Goal: Information Seeking & Learning: Learn about a topic

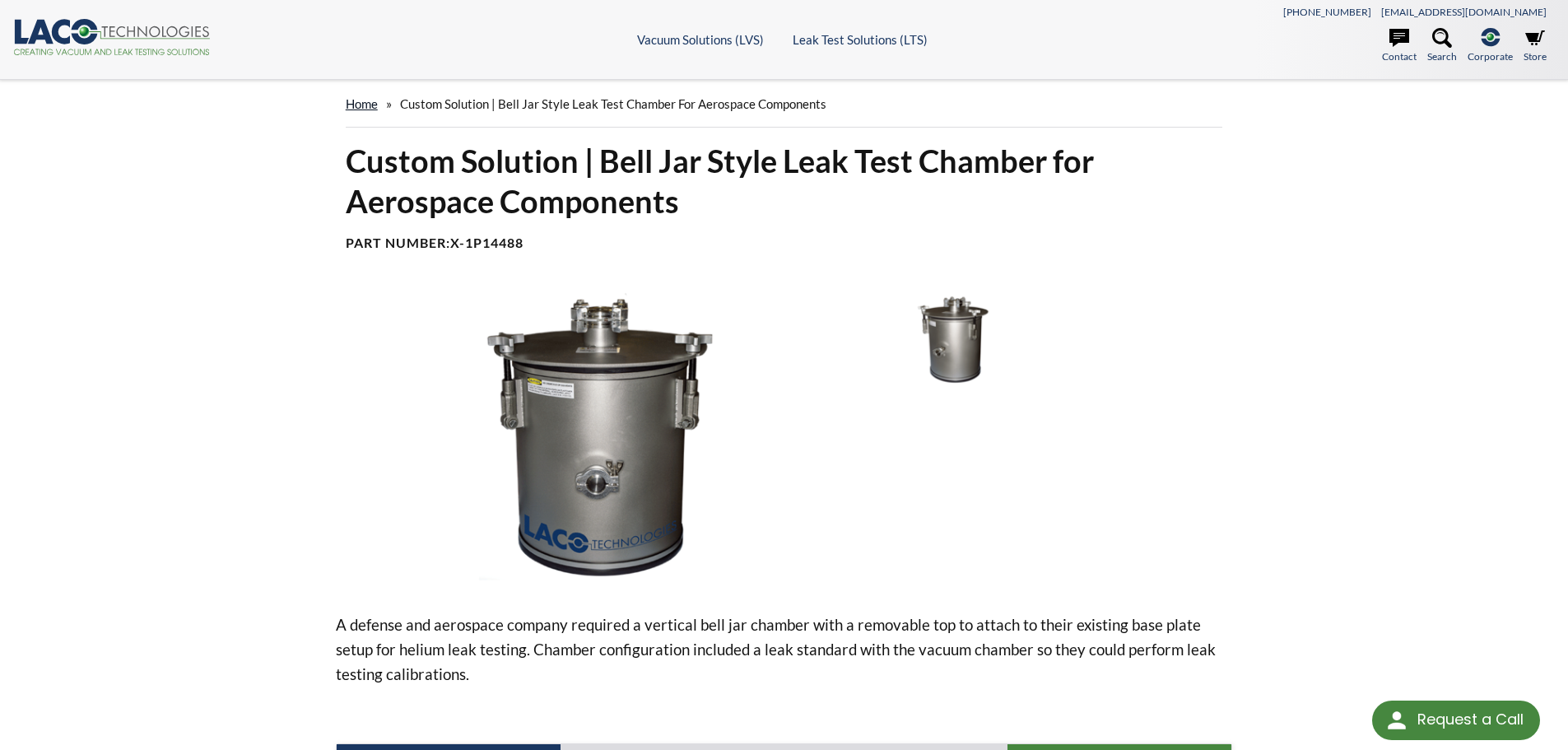
click at [362, 103] on link "home" at bounding box center [362, 103] width 32 height 15
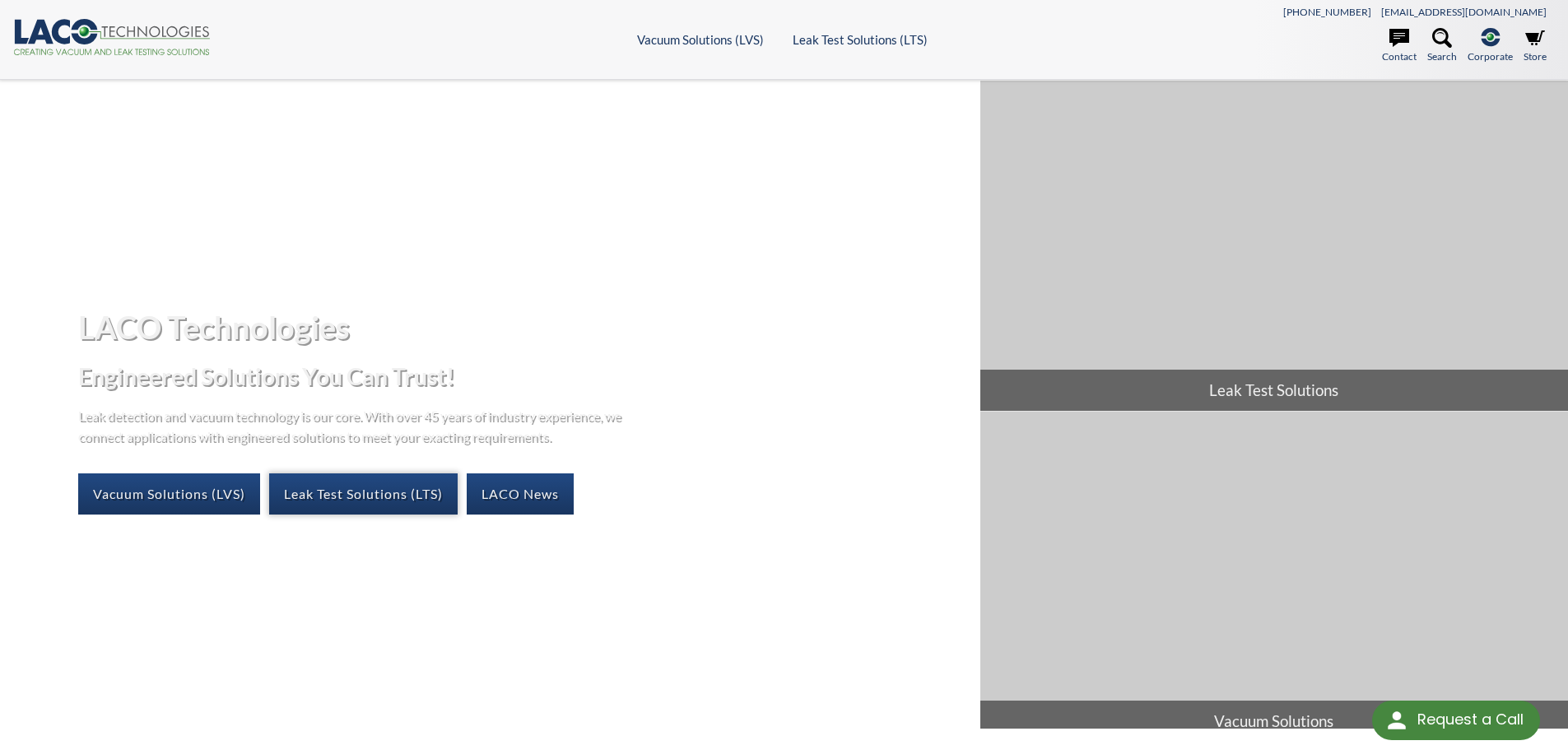
click at [322, 500] on link "Leak Test Solutions (LTS)" at bounding box center [364, 494] width 188 height 41
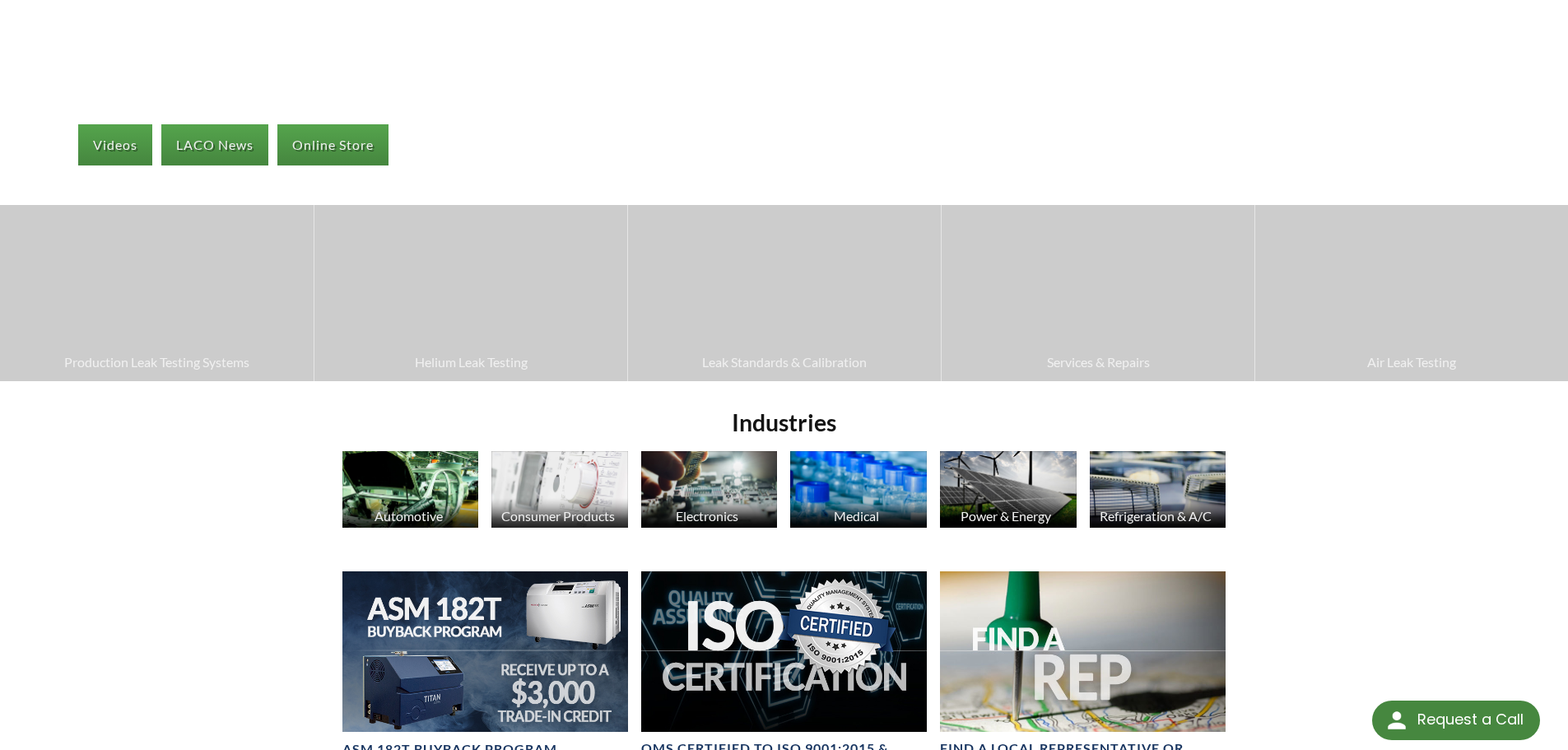
scroll to position [309, 0]
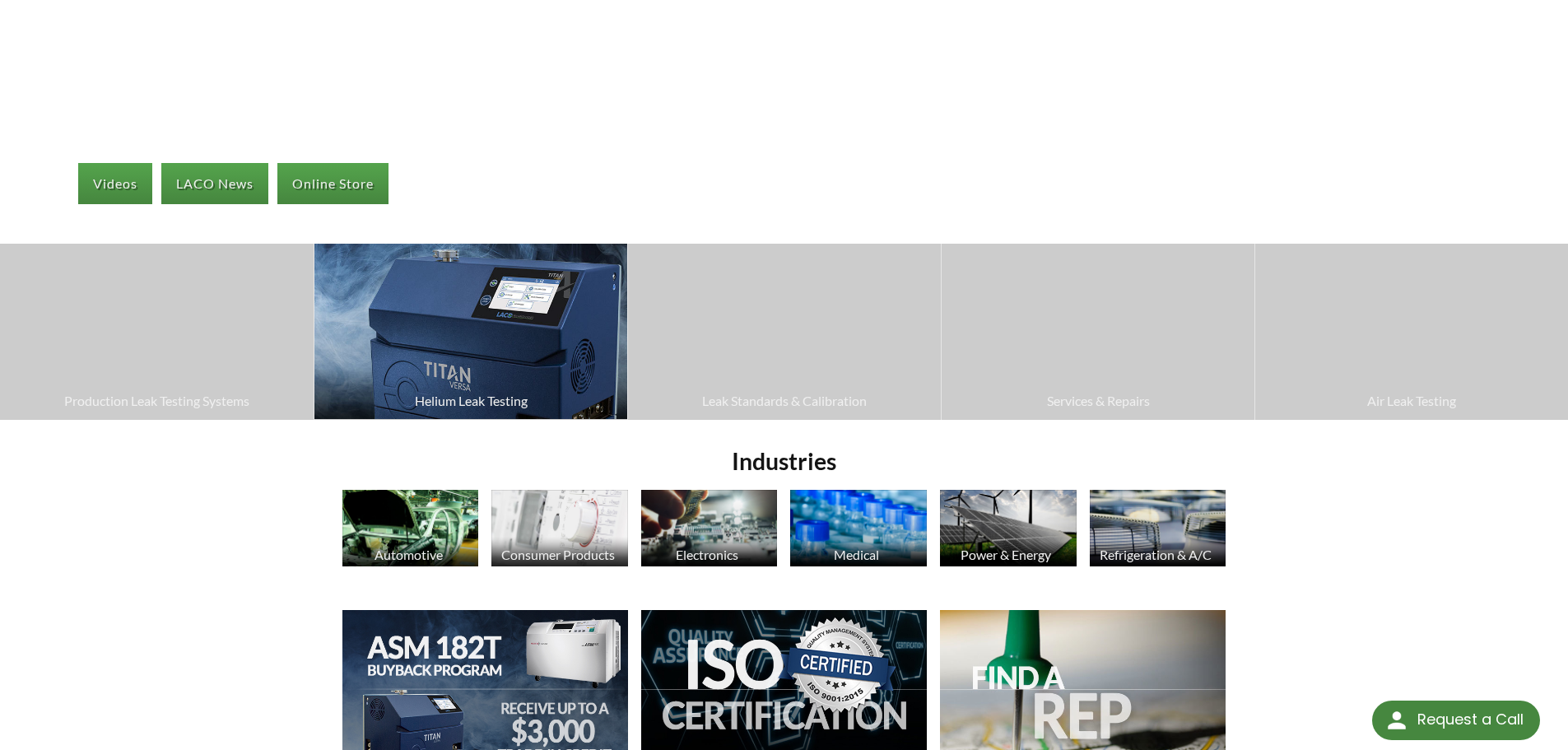
click at [521, 322] on img at bounding box center [470, 331] width 313 height 175
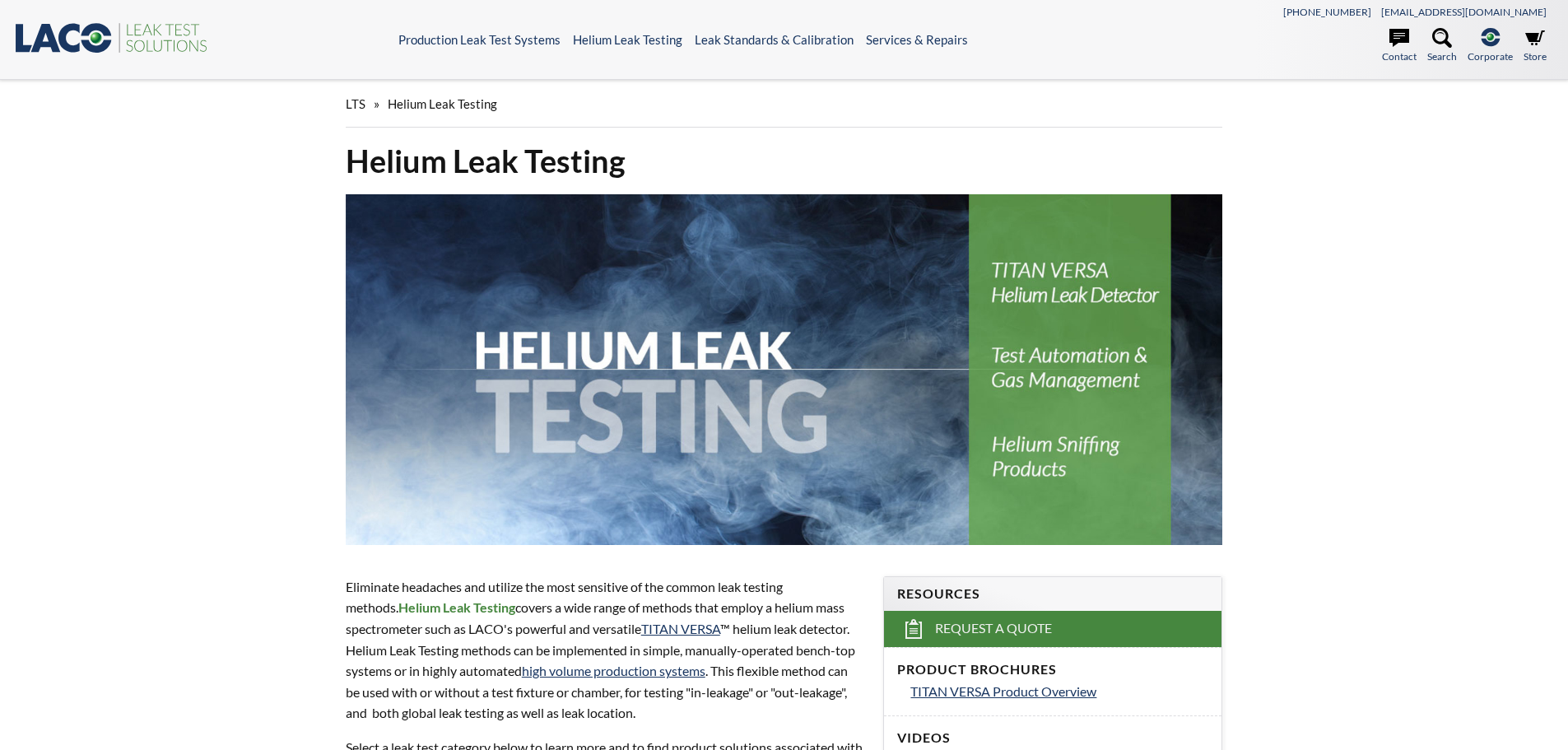
select select "Language Translate Widget"
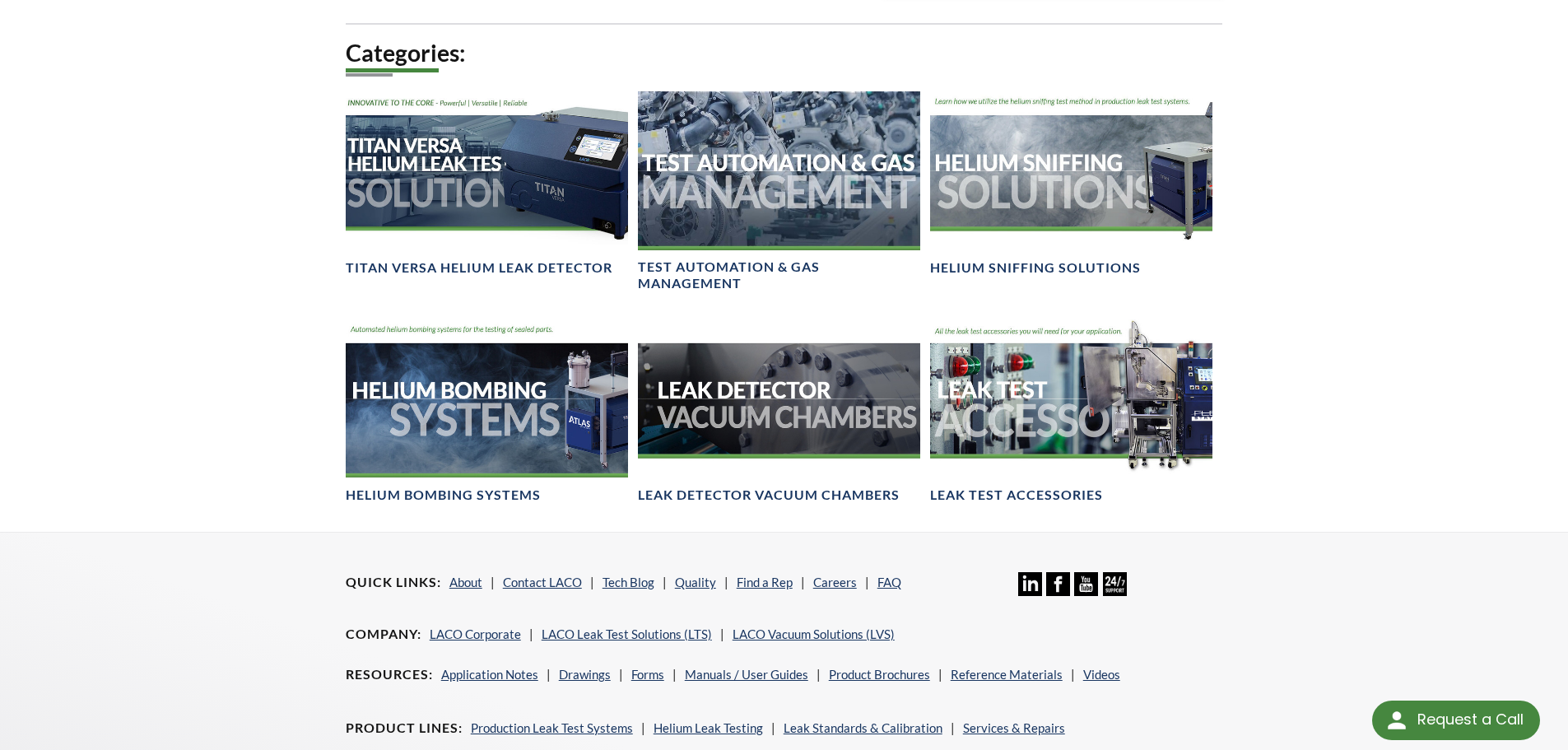
scroll to position [1153, 0]
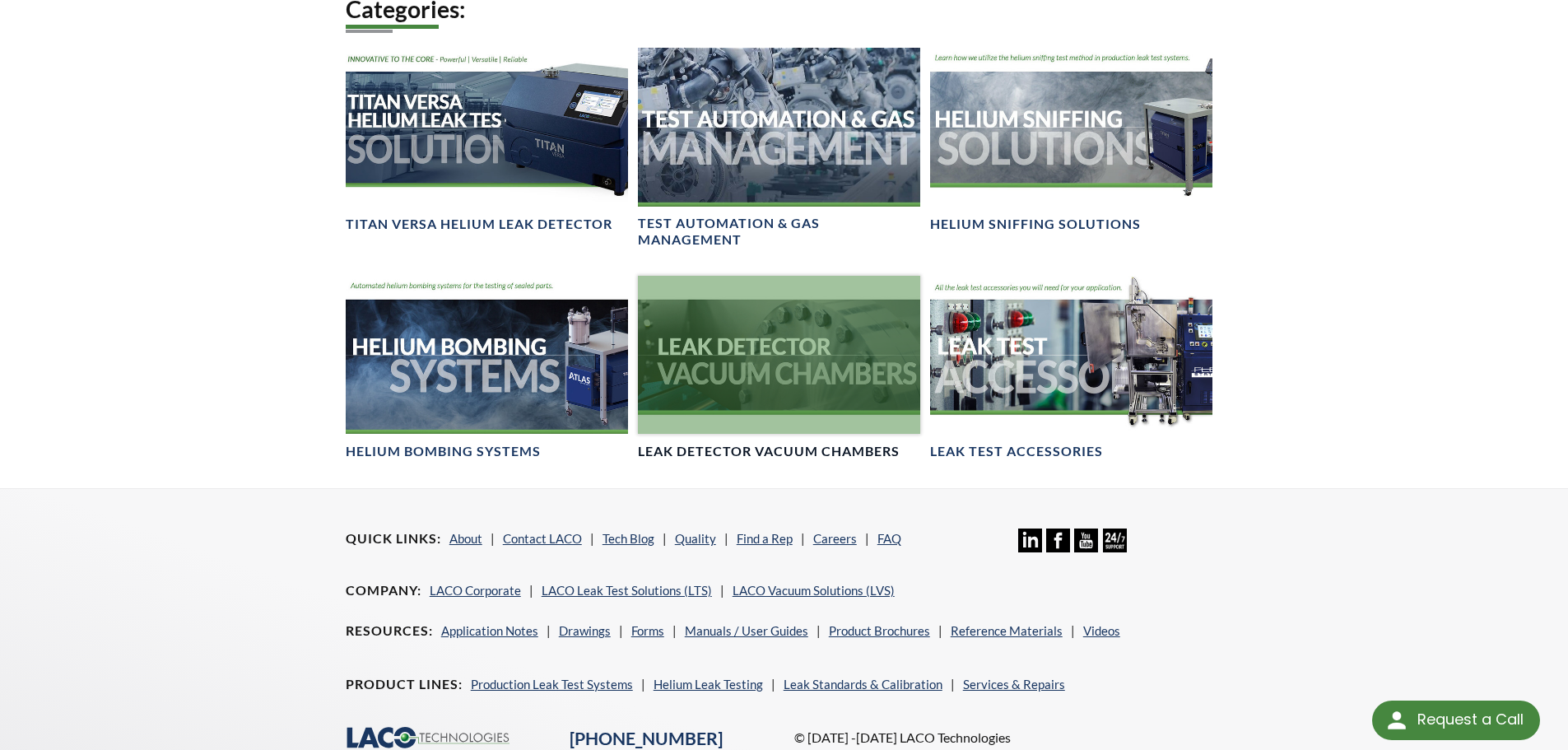
click at [764, 358] on div at bounding box center [779, 355] width 282 height 159
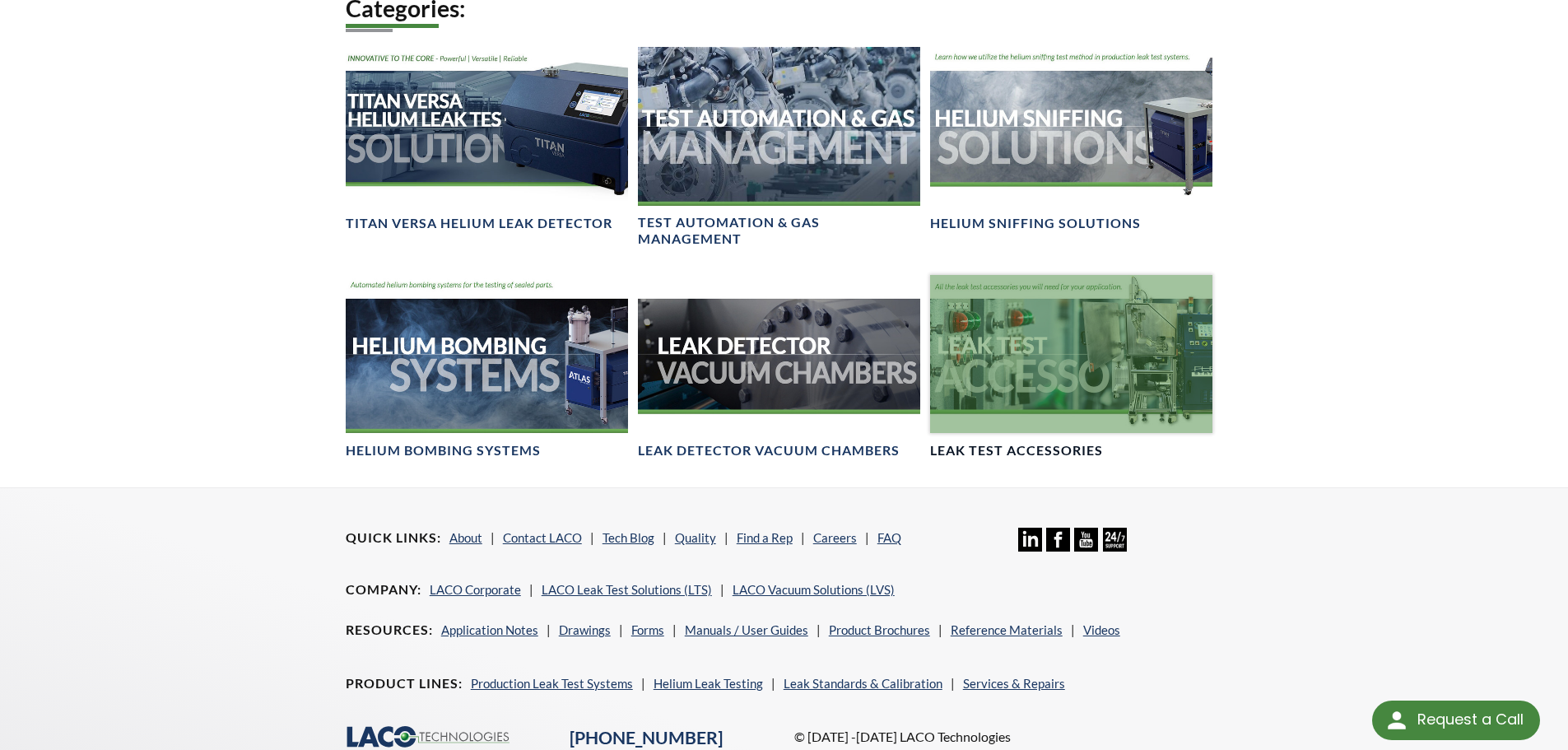
click at [1104, 362] on div at bounding box center [1071, 354] width 282 height 159
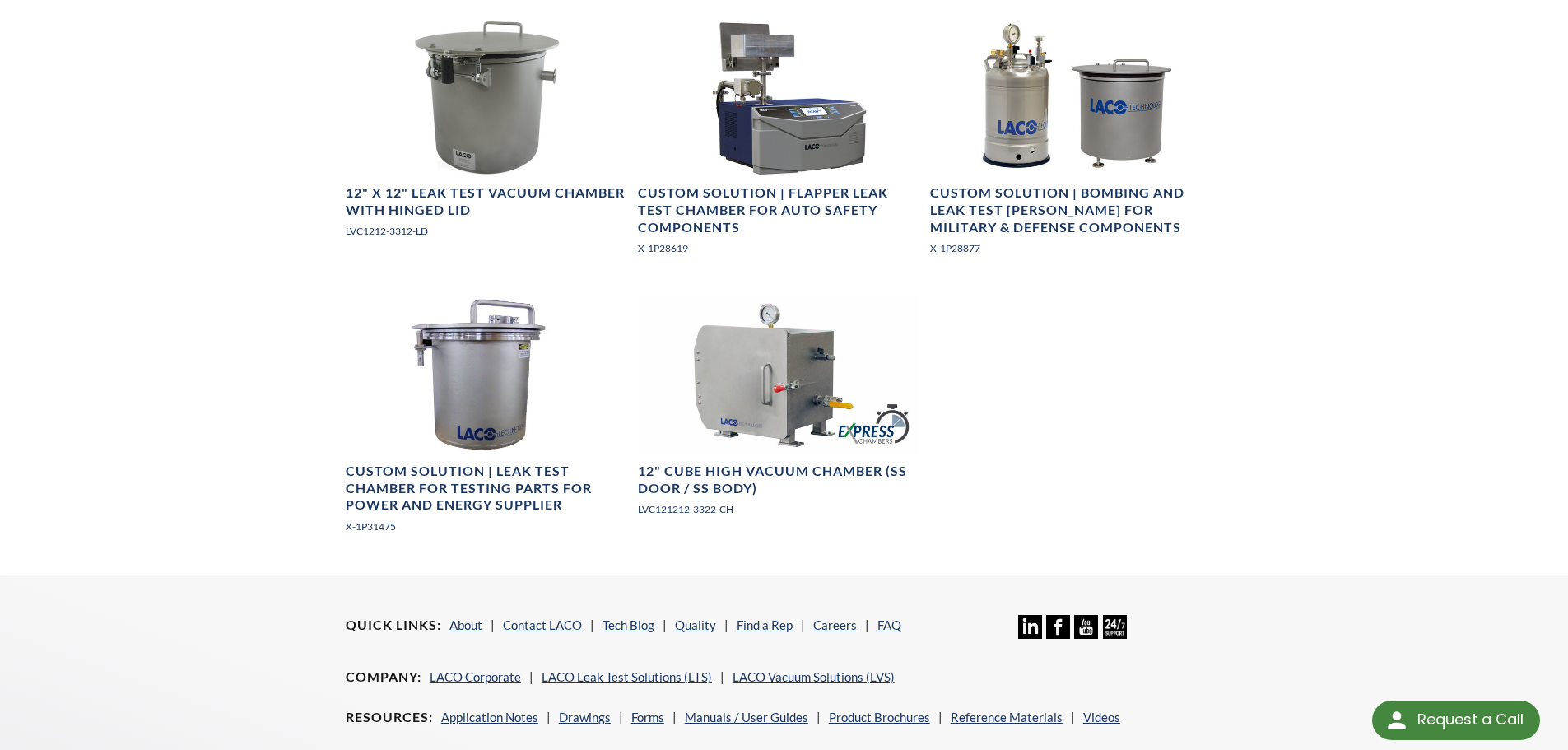
scroll to position [1893, 0]
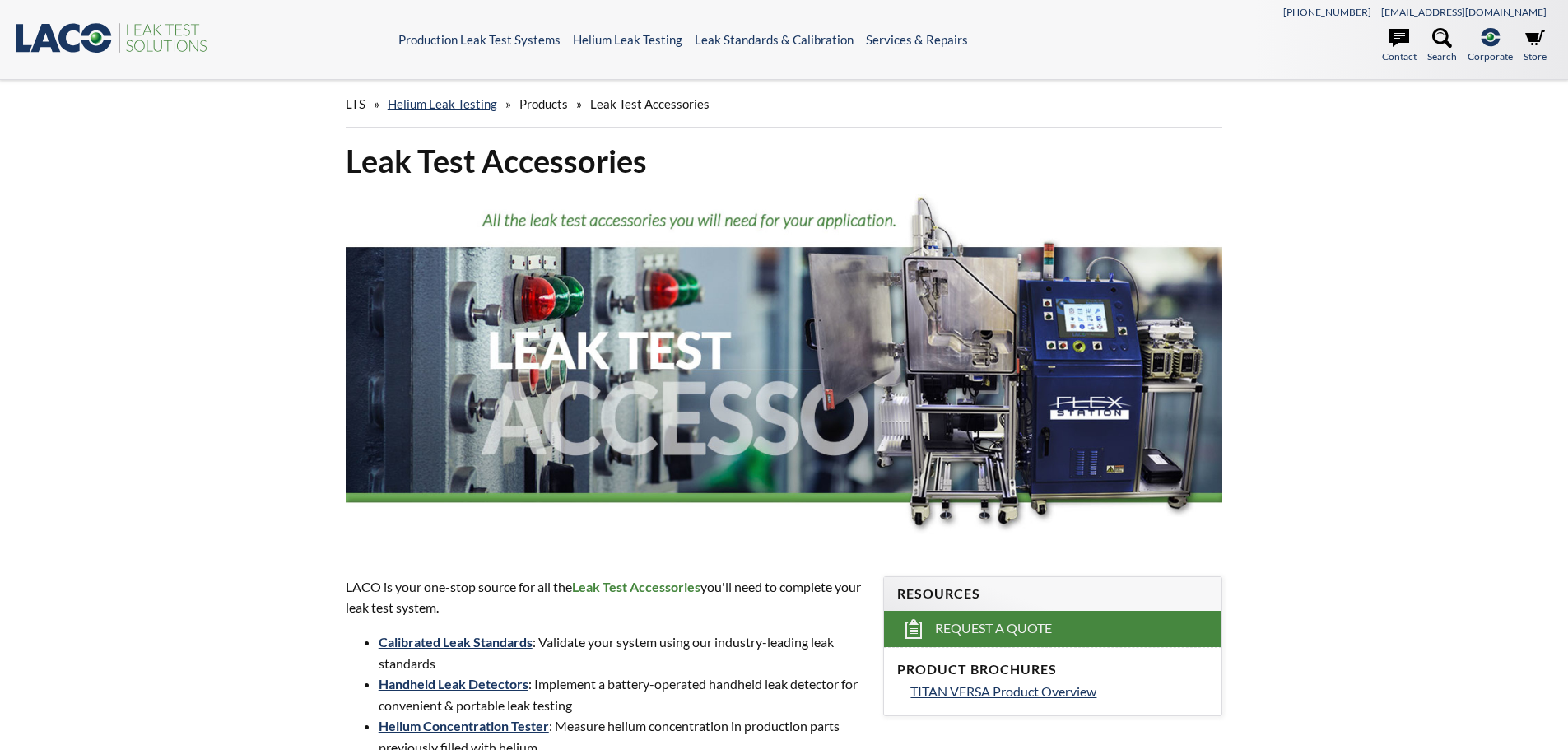
select select "Language Translate Widget"
